Goal: Task Accomplishment & Management: Manage account settings

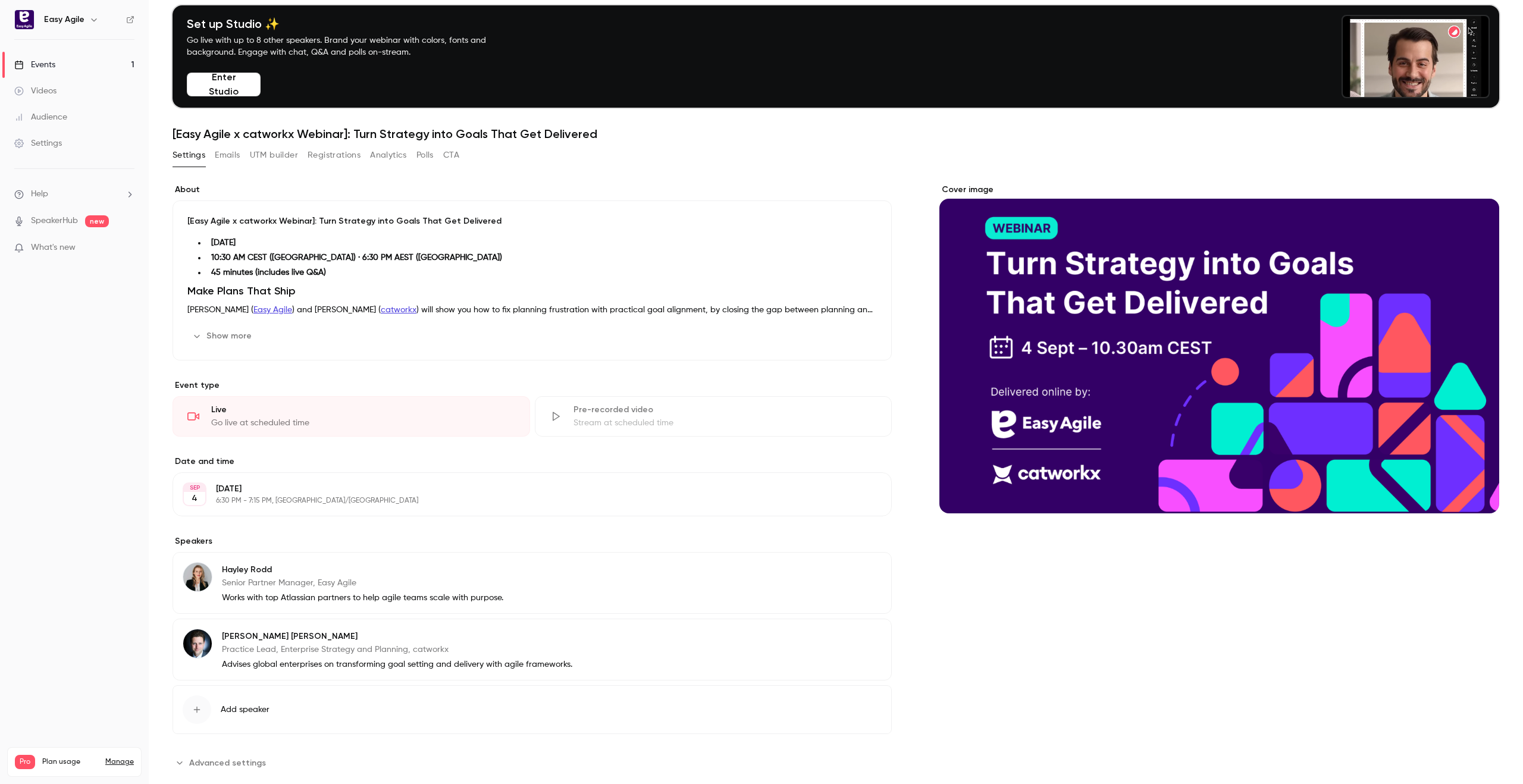
scroll to position [68, 0]
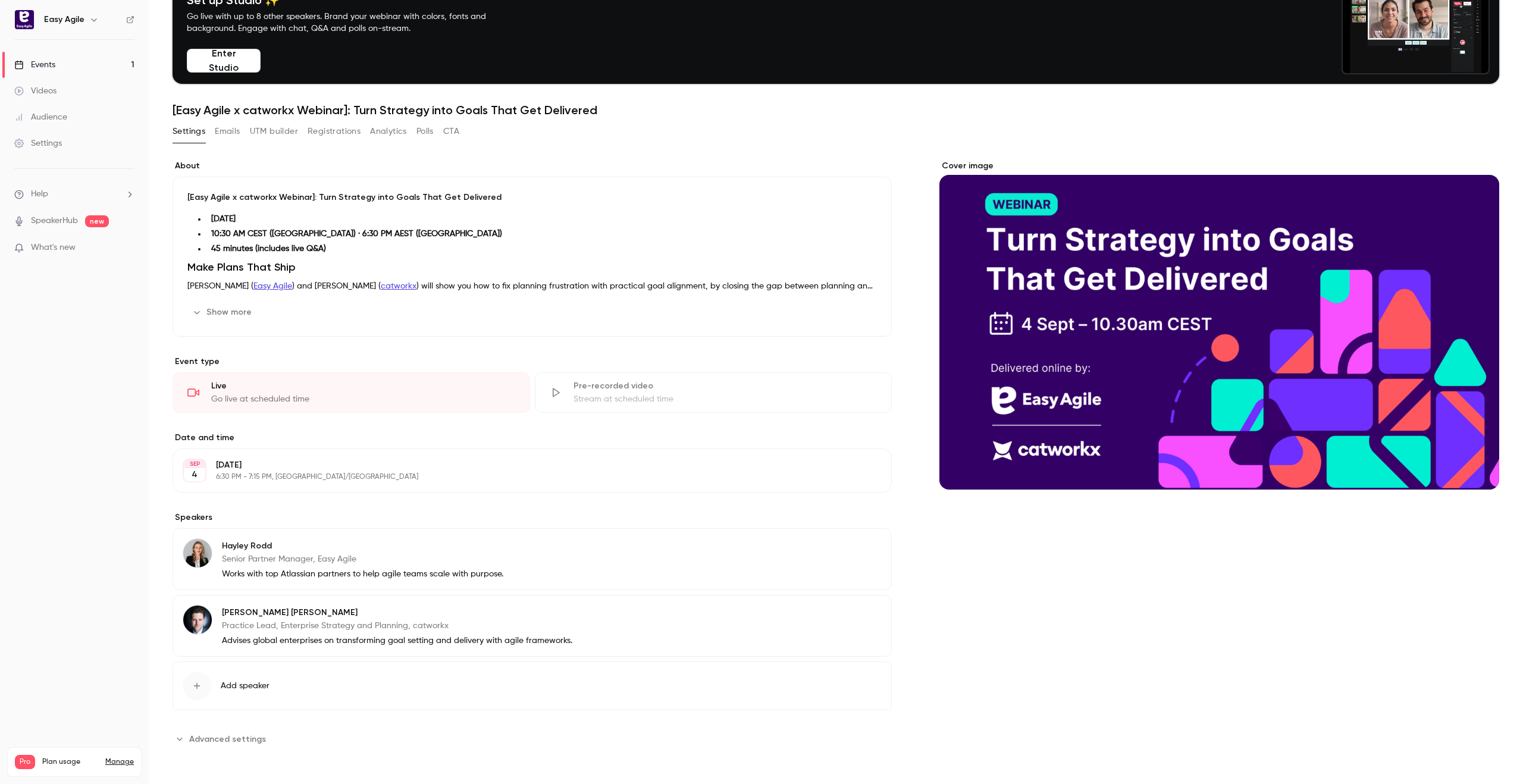
click at [203, 738] on span "Advanced settings" at bounding box center [228, 739] width 77 height 12
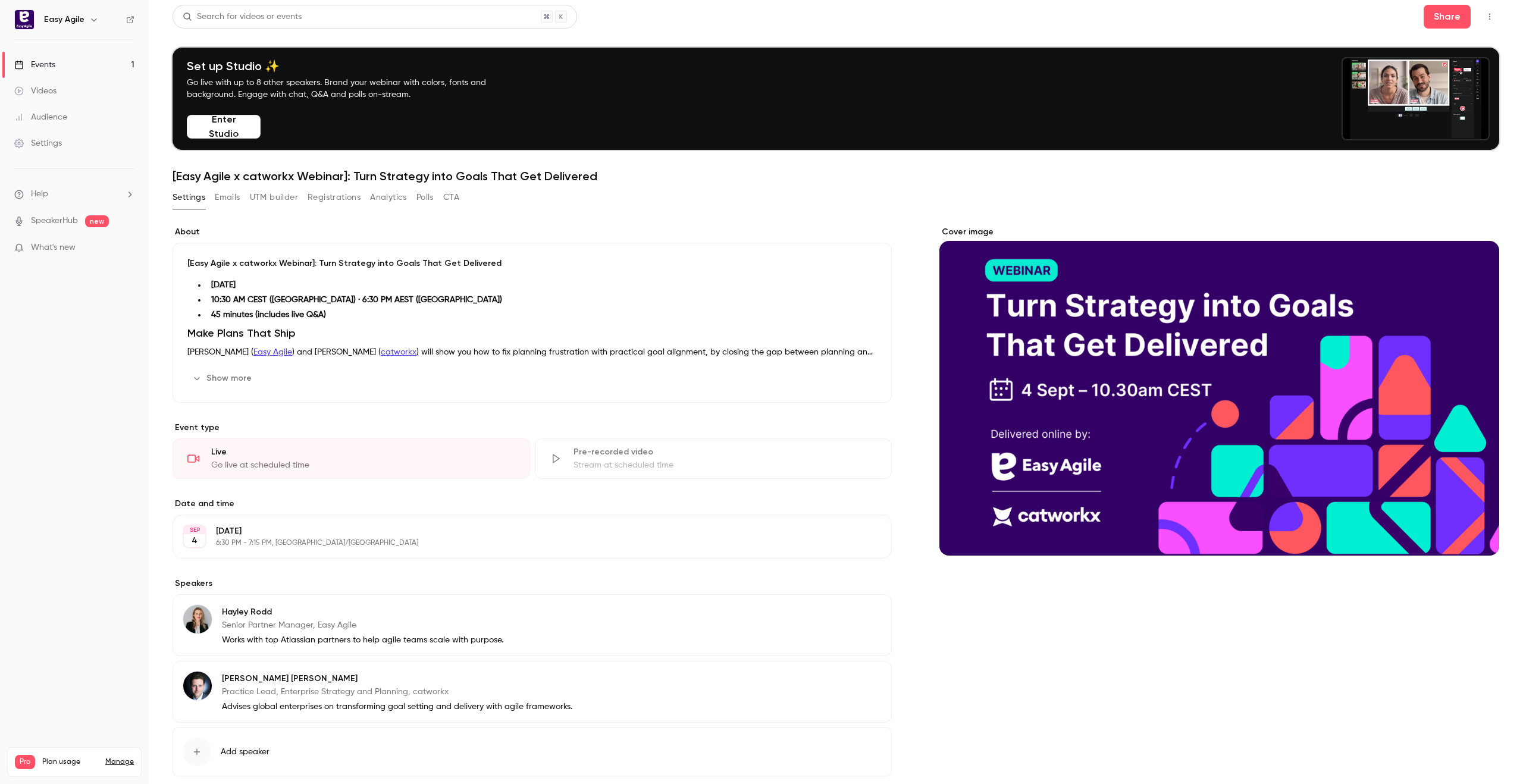
scroll to position [0, 0]
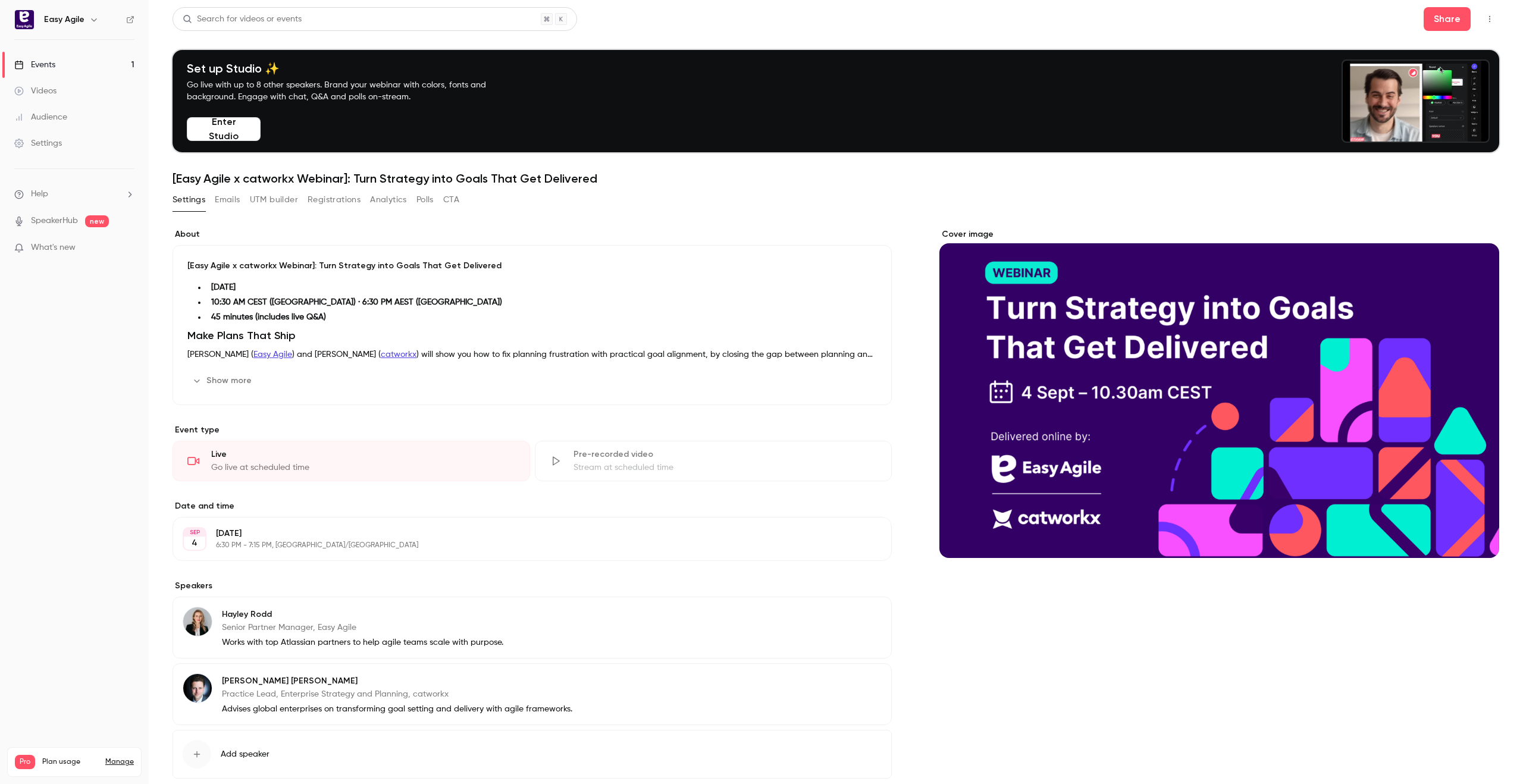
click at [216, 200] on button "Emails" at bounding box center [227, 200] width 25 height 19
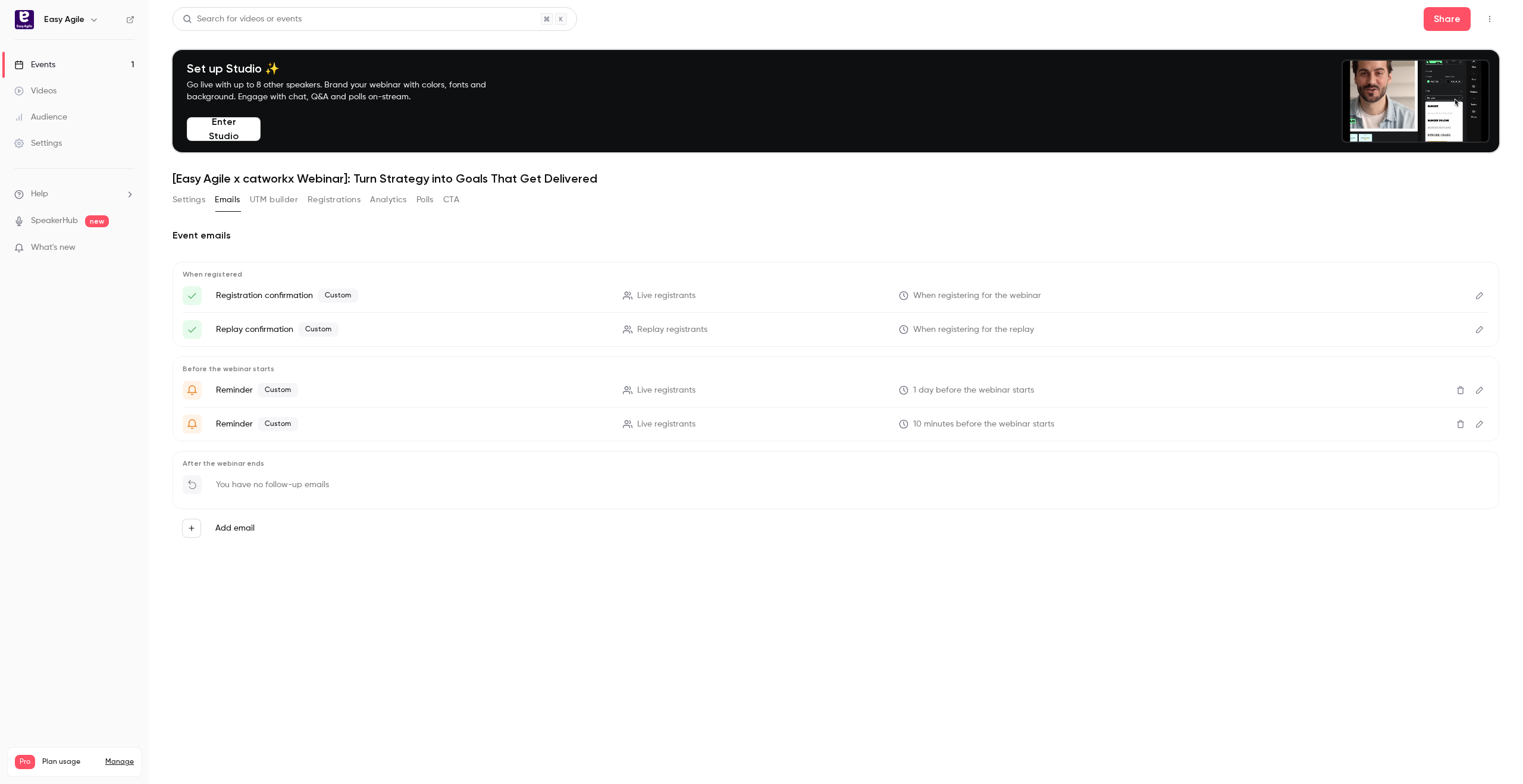
click at [340, 202] on button "Registrations" at bounding box center [333, 200] width 53 height 19
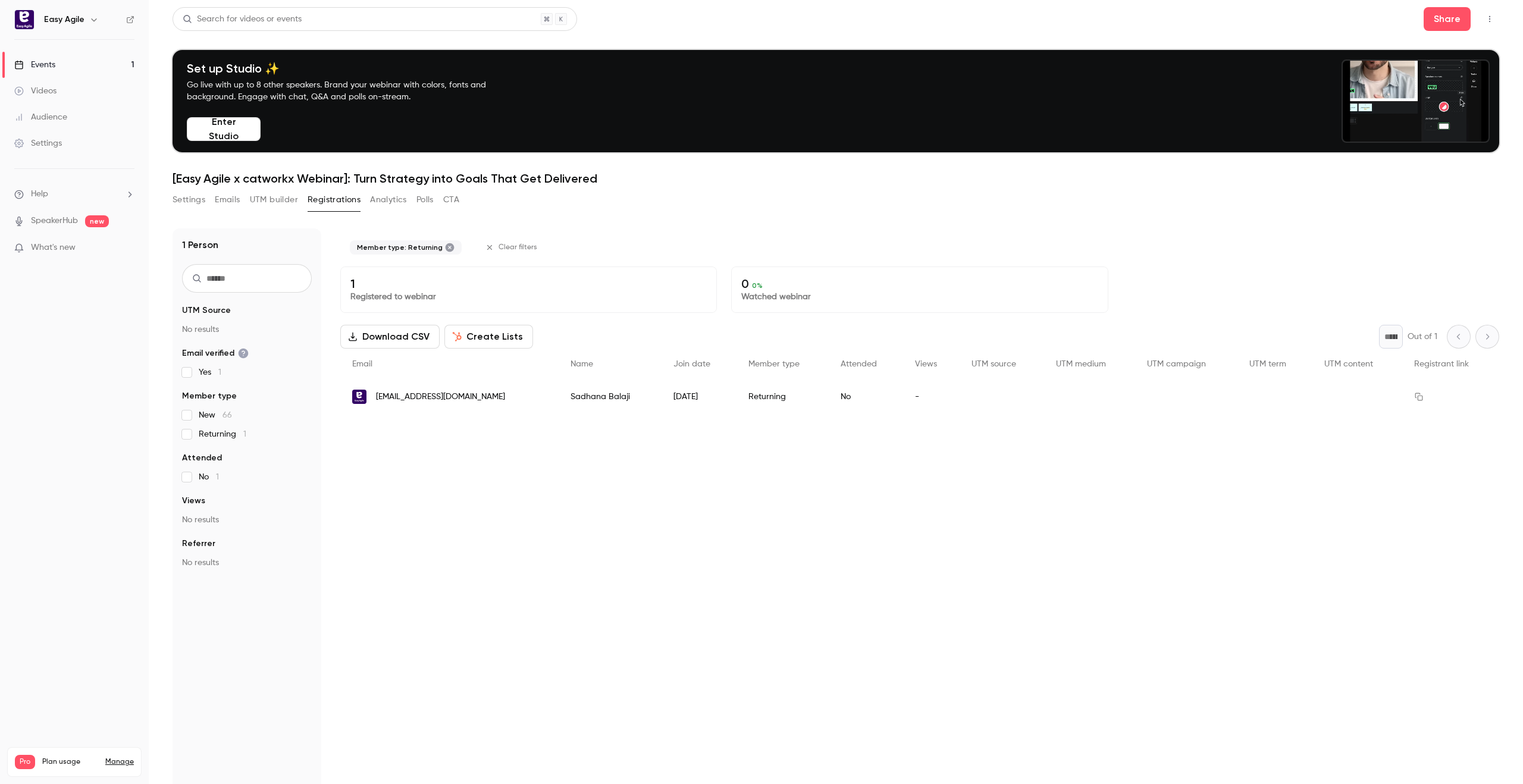
click at [186, 454] on span "Attended" at bounding box center [202, 458] width 40 height 12
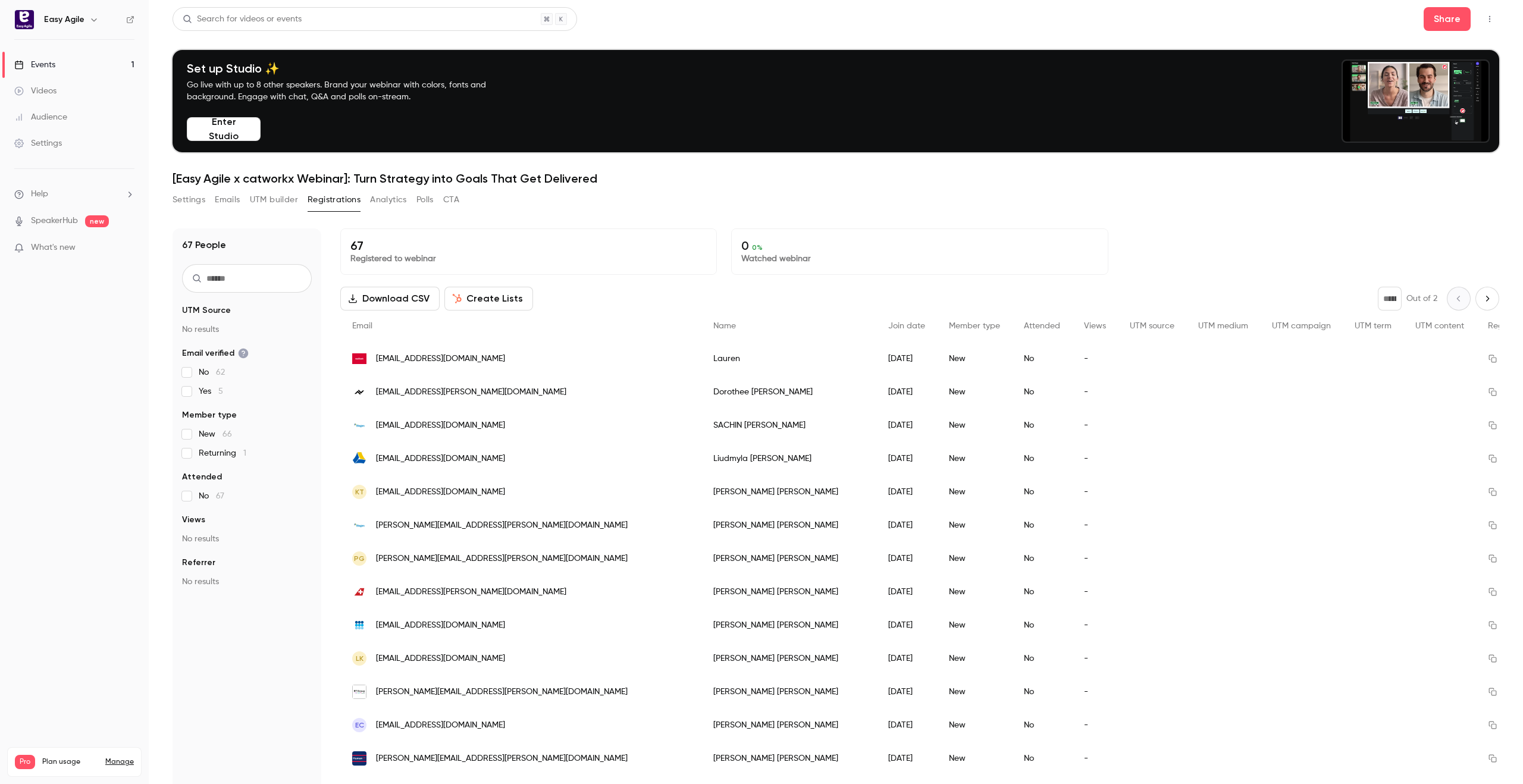
click at [394, 202] on button "Analytics" at bounding box center [388, 200] width 37 height 19
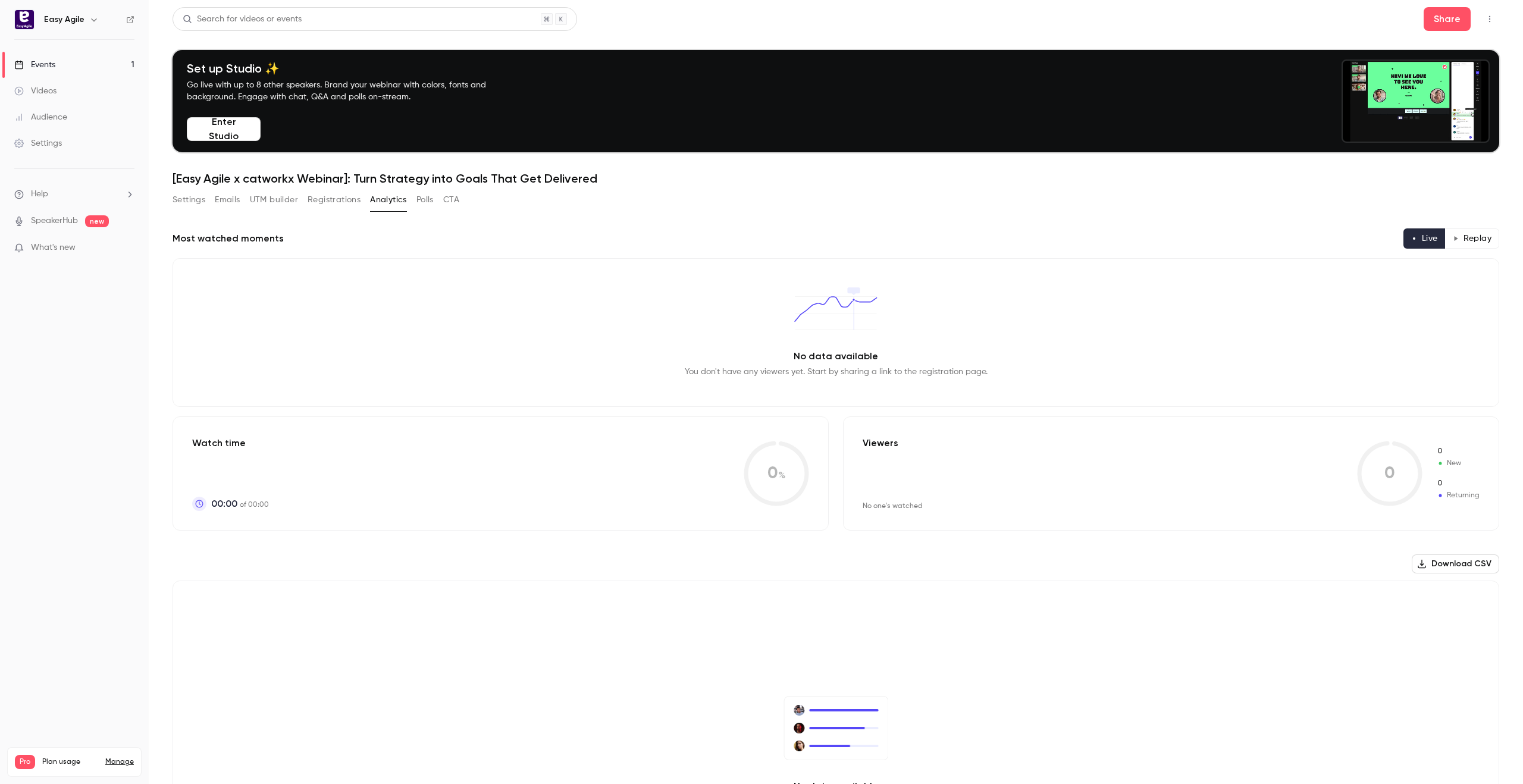
click at [283, 200] on button "UTM builder" at bounding box center [274, 200] width 48 height 19
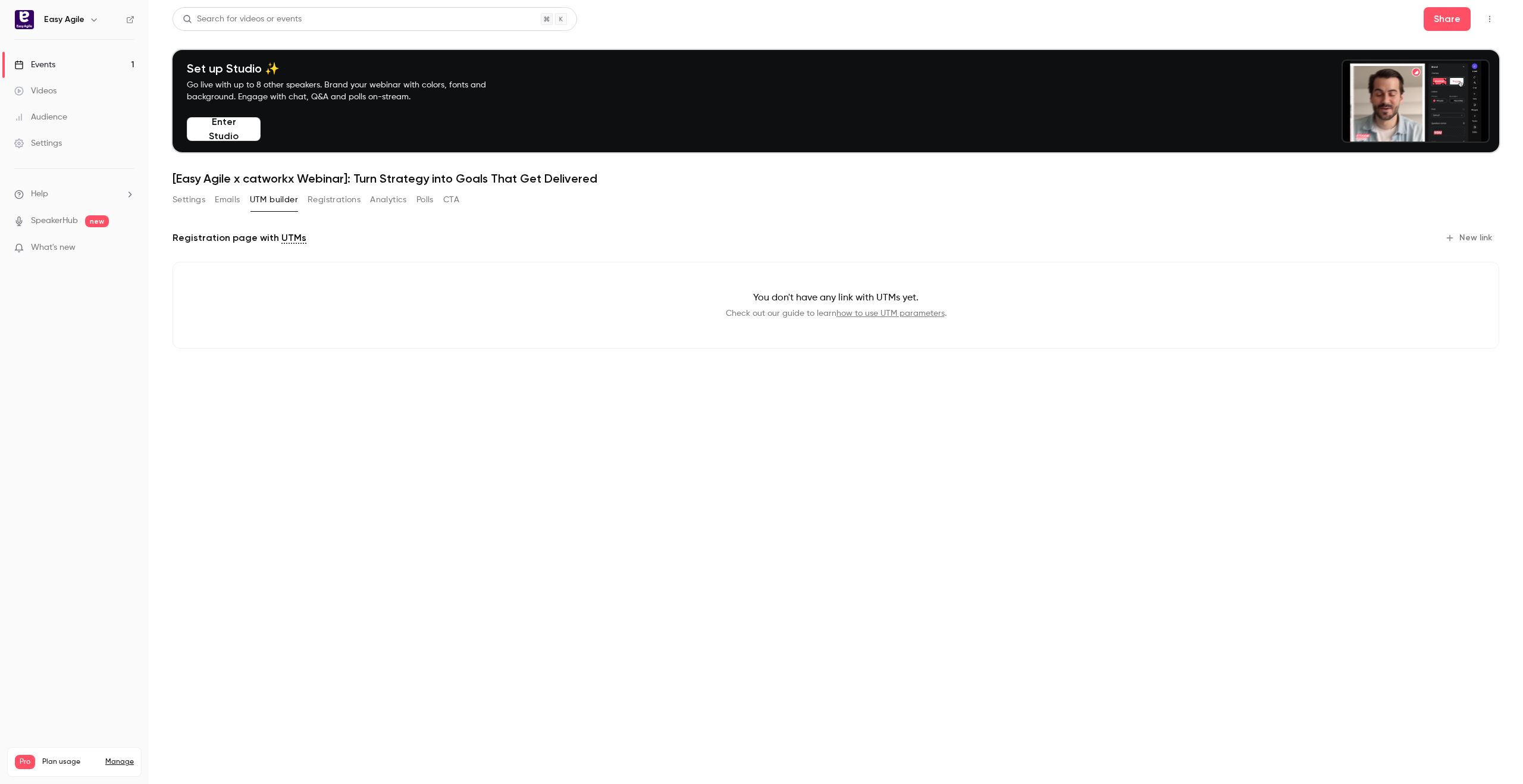
click at [394, 198] on button "Analytics" at bounding box center [388, 200] width 37 height 19
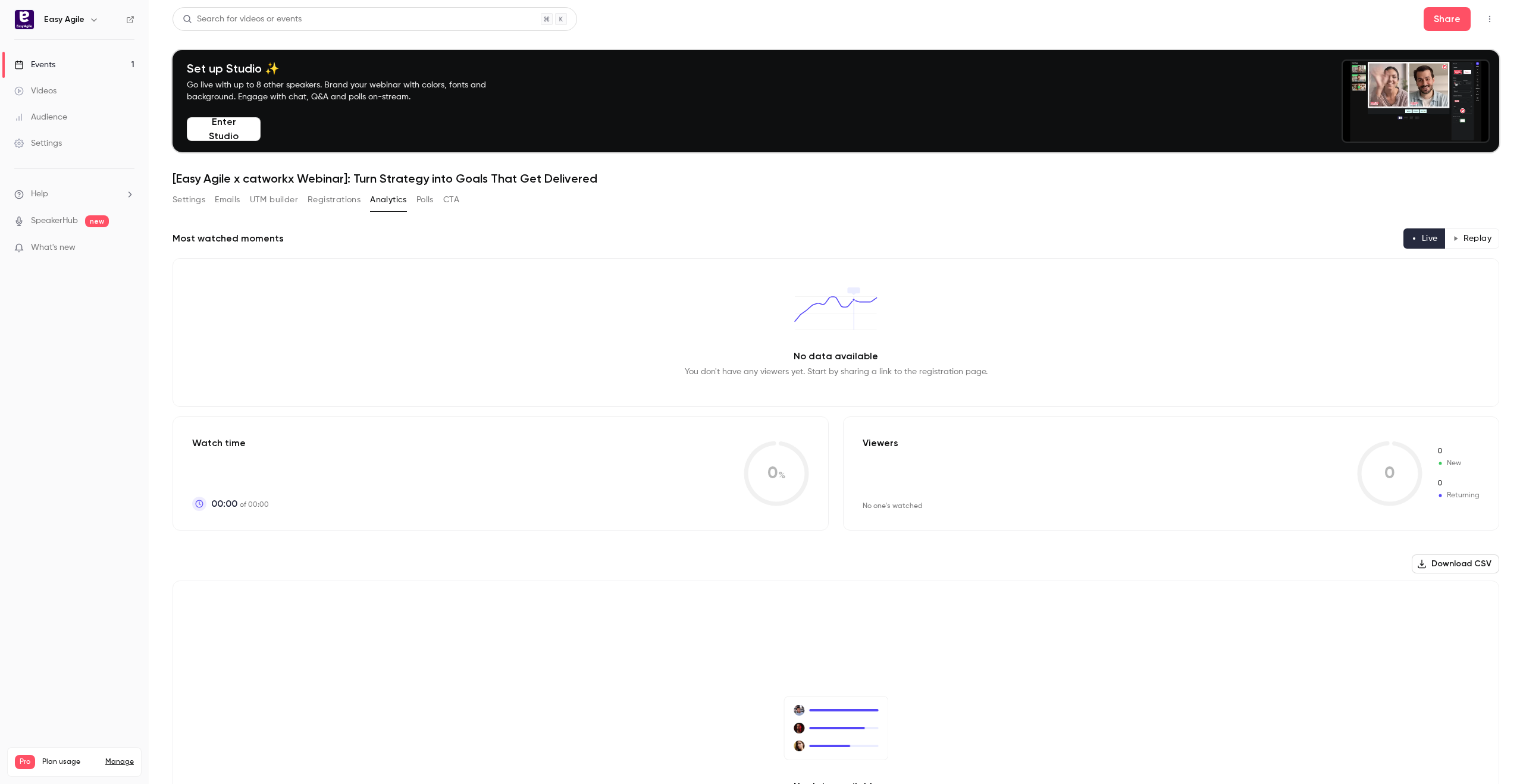
click at [421, 199] on button "Polls" at bounding box center [425, 200] width 17 height 19
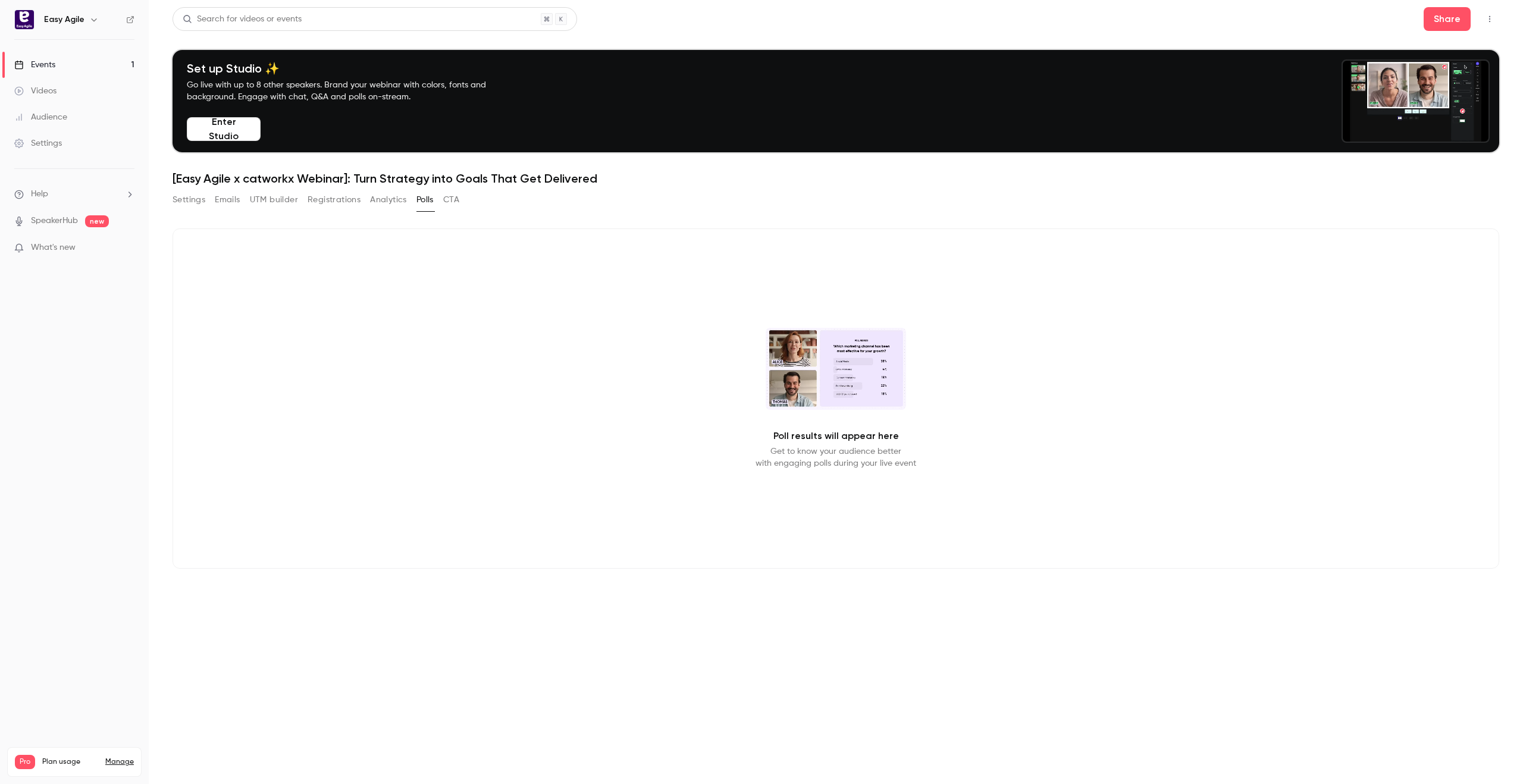
click at [446, 200] on button "CTA" at bounding box center [451, 200] width 16 height 19
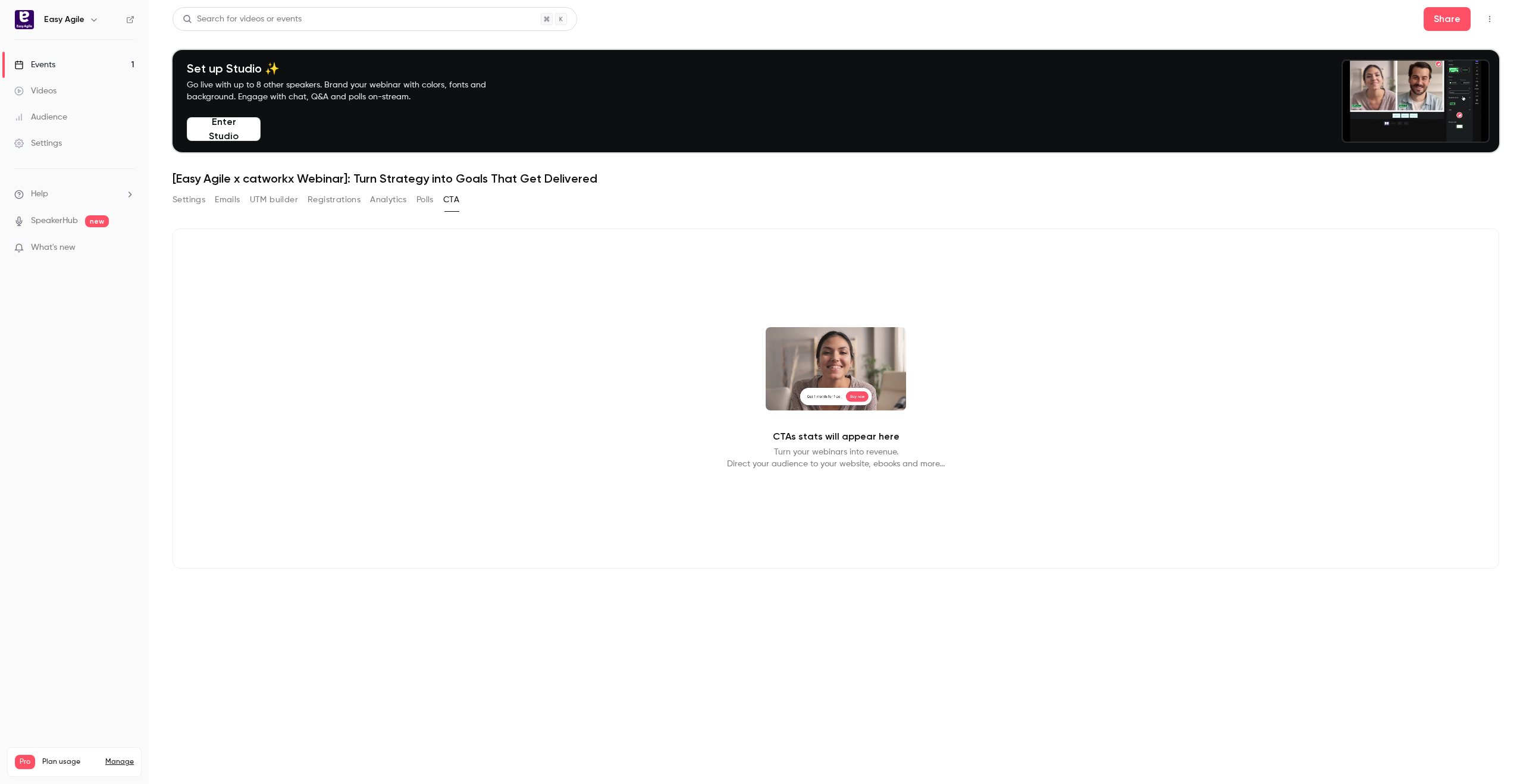
click at [424, 200] on button "Polls" at bounding box center [425, 200] width 17 height 19
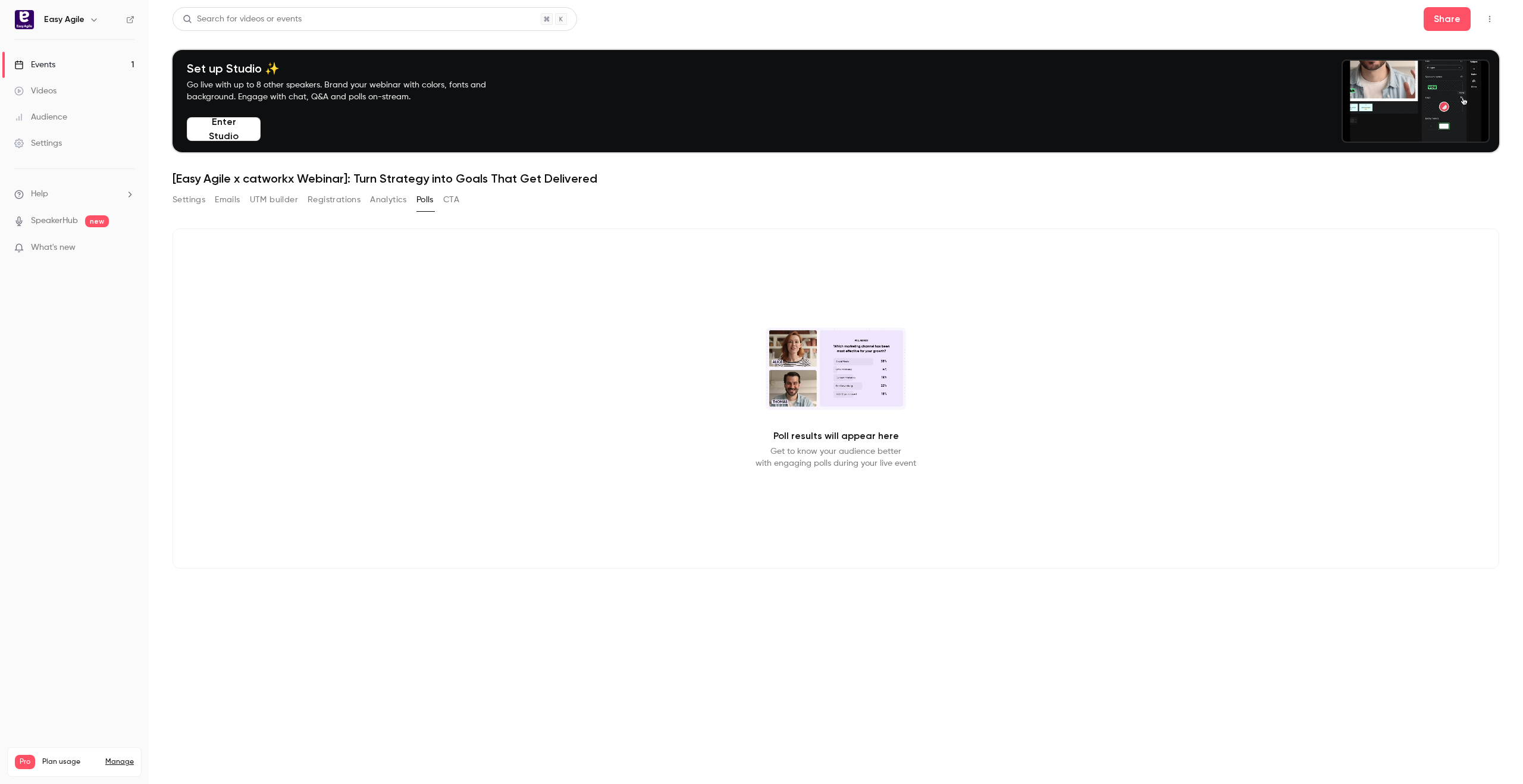
click at [387, 203] on button "Analytics" at bounding box center [388, 200] width 37 height 19
